Goal: Find specific page/section: Find specific page/section

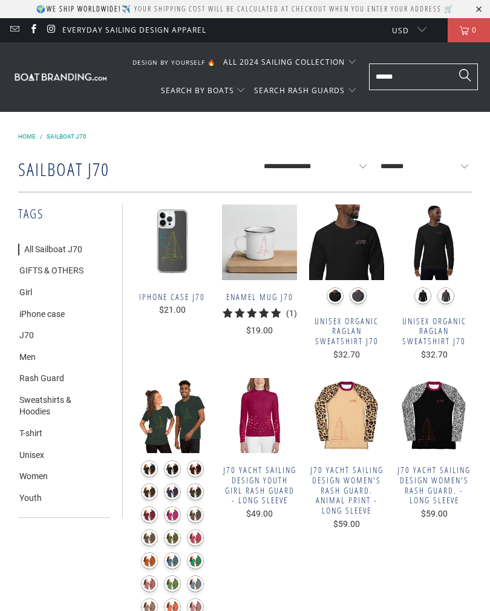
click at [76, 245] on link "All Sailboat J70" at bounding box center [50, 250] width 64 height 12
click at [36, 353] on link "Men" at bounding box center [27, 358] width 18 height 12
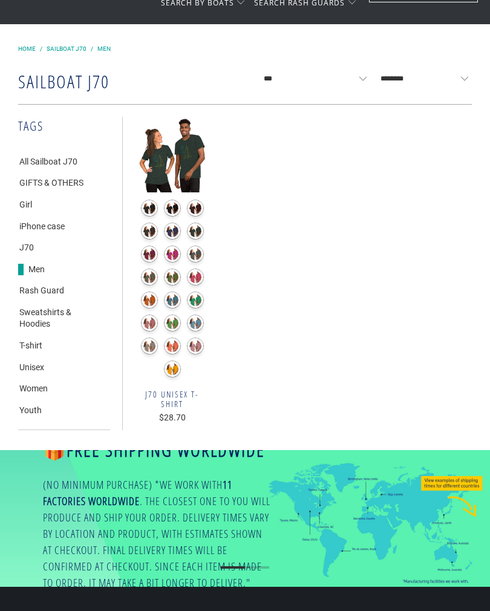
scroll to position [88, 0]
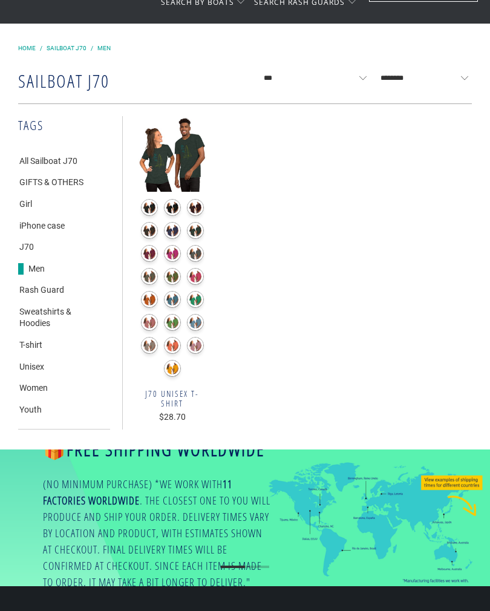
click at [71, 307] on link "Sweatshirts & Hoodies" at bounding box center [54, 318] width 73 height 24
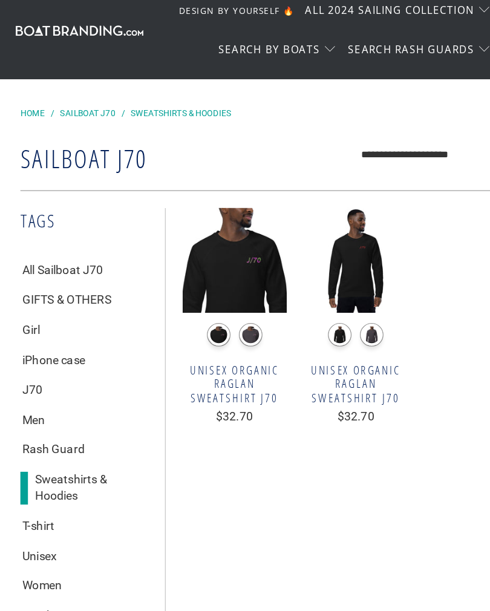
click at [41, 450] on link "Unisex" at bounding box center [31, 456] width 26 height 12
